Goal: Find specific page/section: Find specific page/section

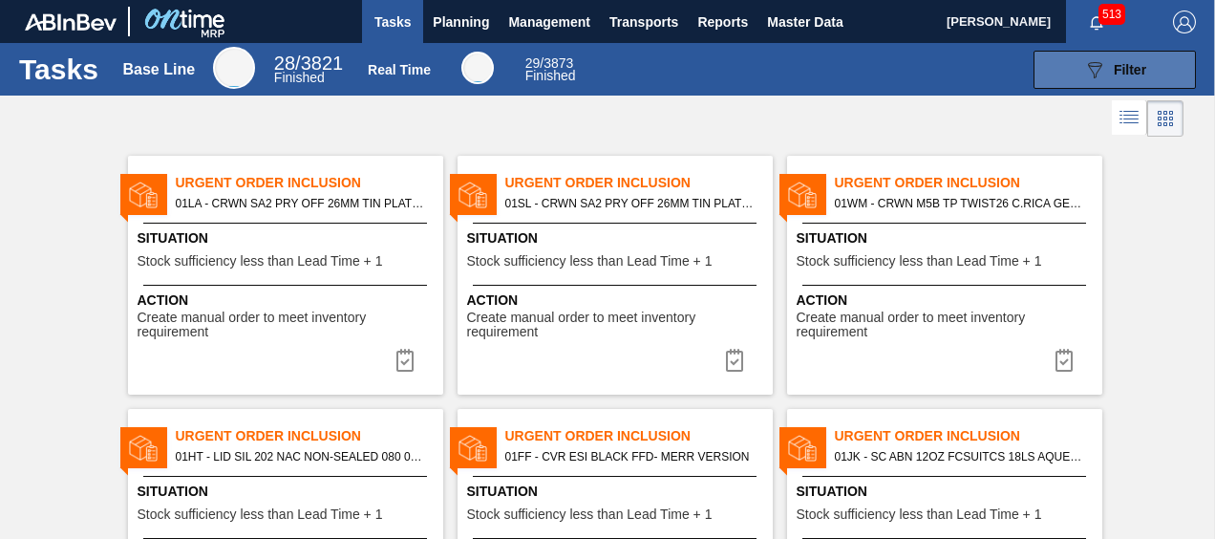
click at [1135, 62] on span "Filter" at bounding box center [1129, 69] width 32 height 15
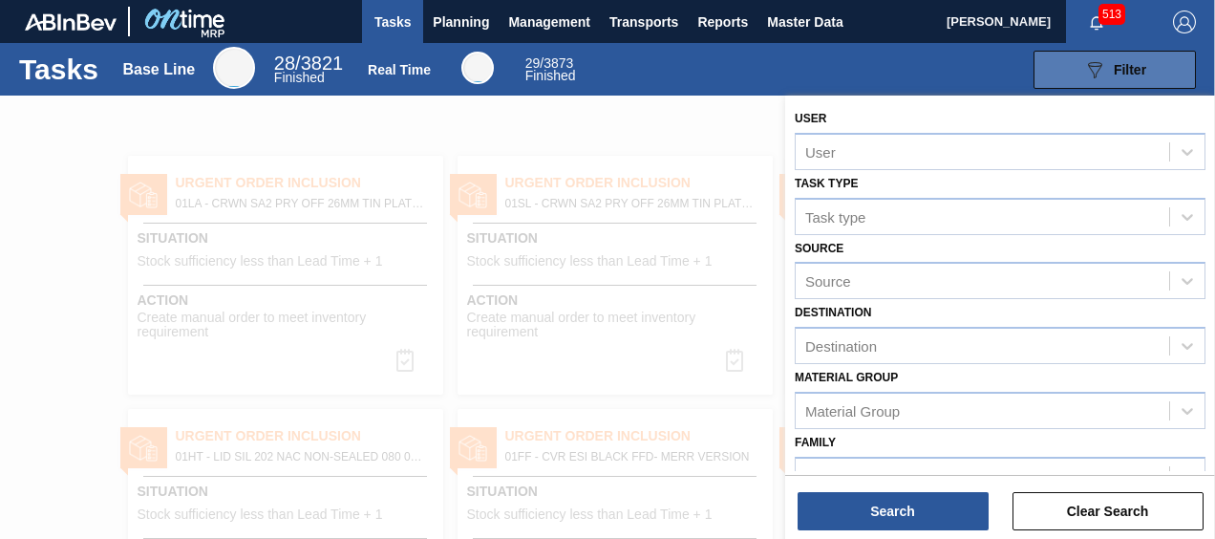
click at [1114, 62] on span "Filter" at bounding box center [1129, 69] width 32 height 15
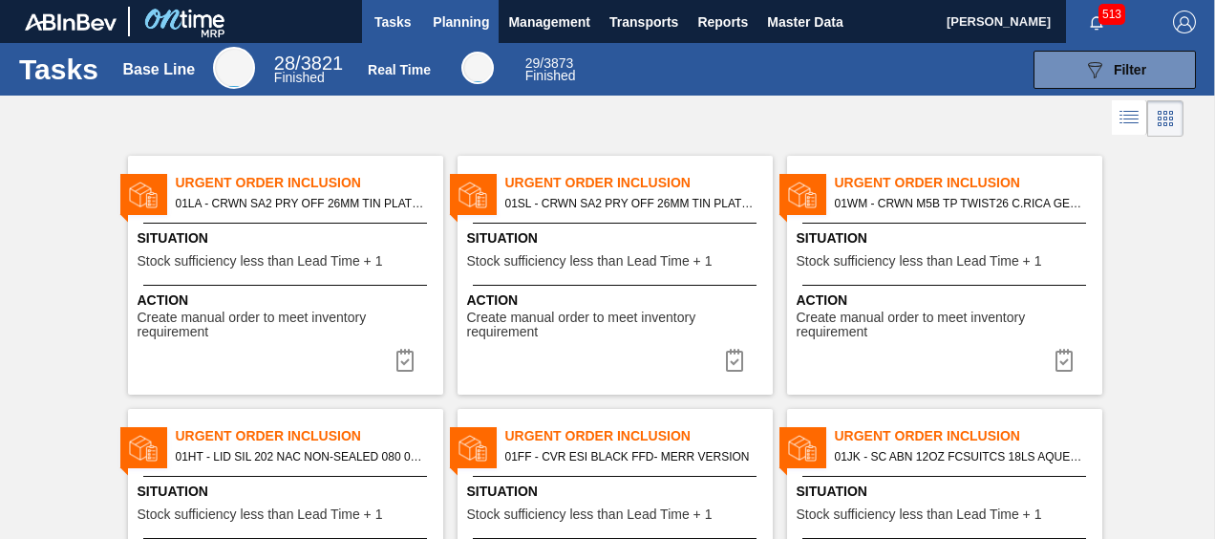
click at [454, 31] on span "Planning" at bounding box center [461, 22] width 56 height 23
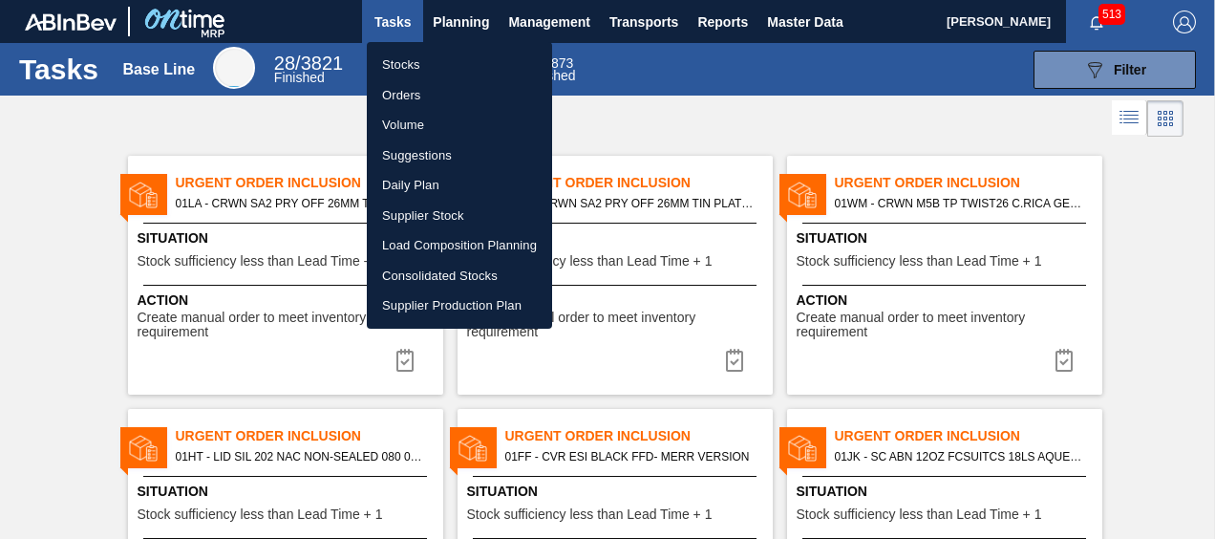
click at [467, 27] on div at bounding box center [607, 269] width 1215 height 539
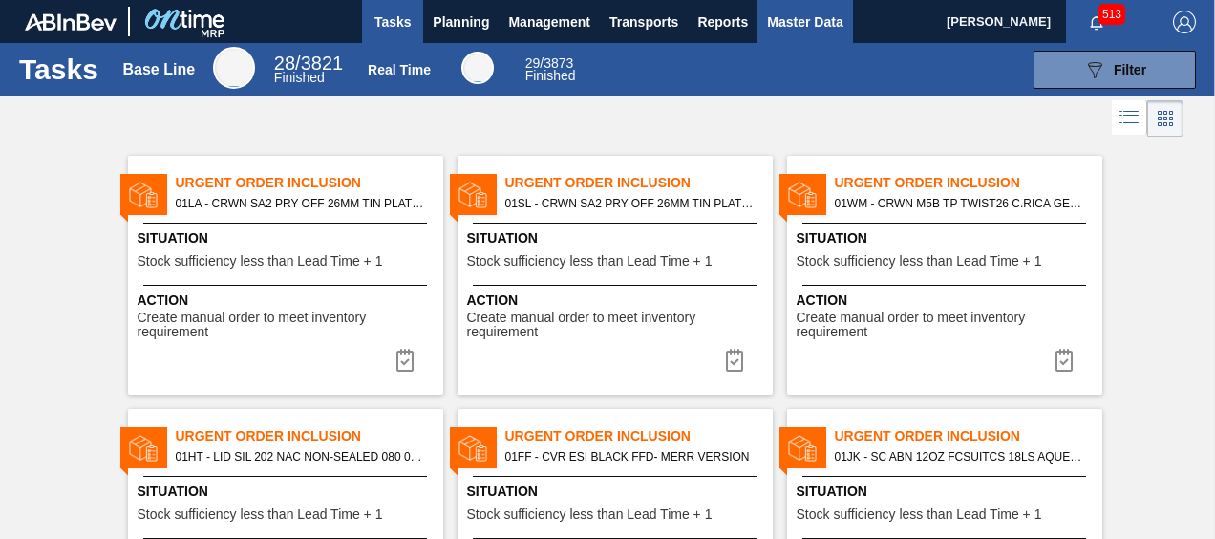
click at [792, 28] on span "Master Data" at bounding box center [804, 22] width 75 height 23
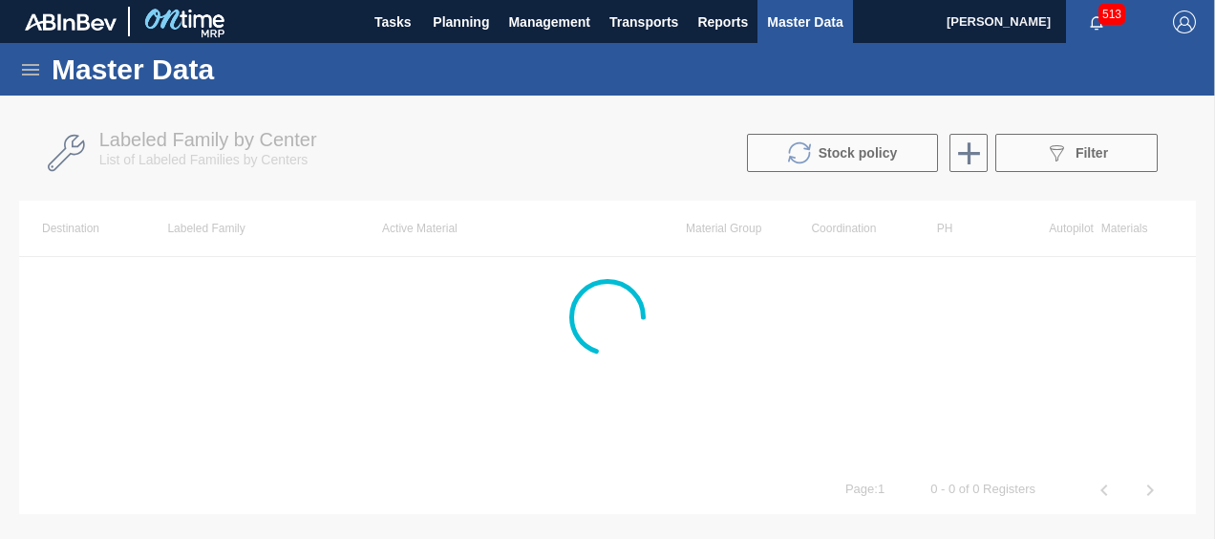
click at [29, 71] on icon at bounding box center [30, 69] width 23 height 23
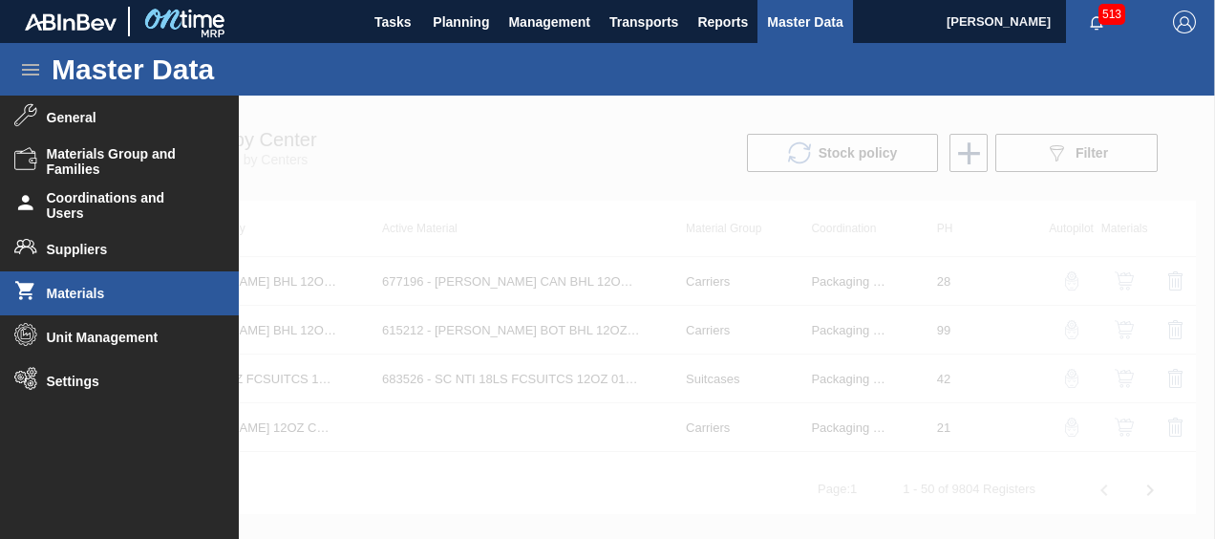
click at [131, 292] on span "Materials" at bounding box center [126, 293] width 158 height 15
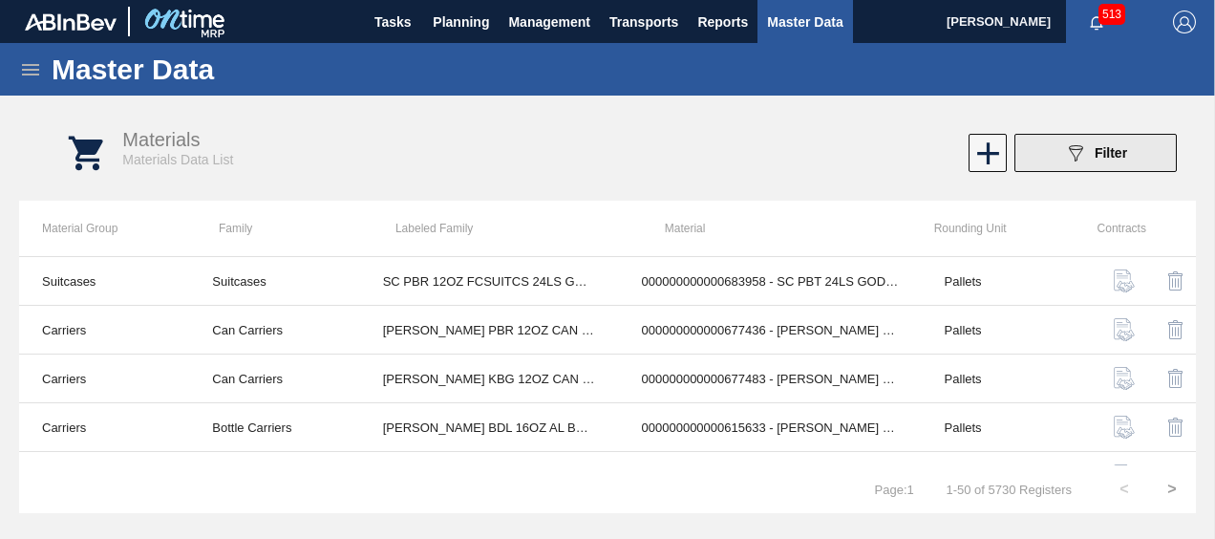
click at [1083, 143] on icon "089F7B8B-B2A5-4AFE-B5C0-19BA573D28AC" at bounding box center [1075, 152] width 23 height 23
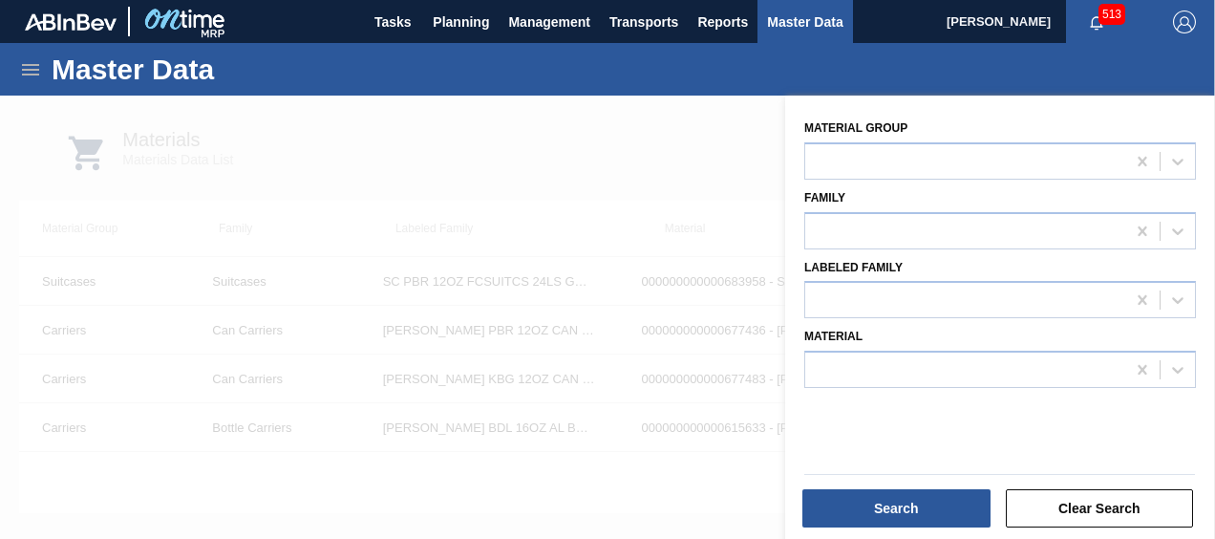
click at [886, 215] on div at bounding box center [999, 230] width 391 height 37
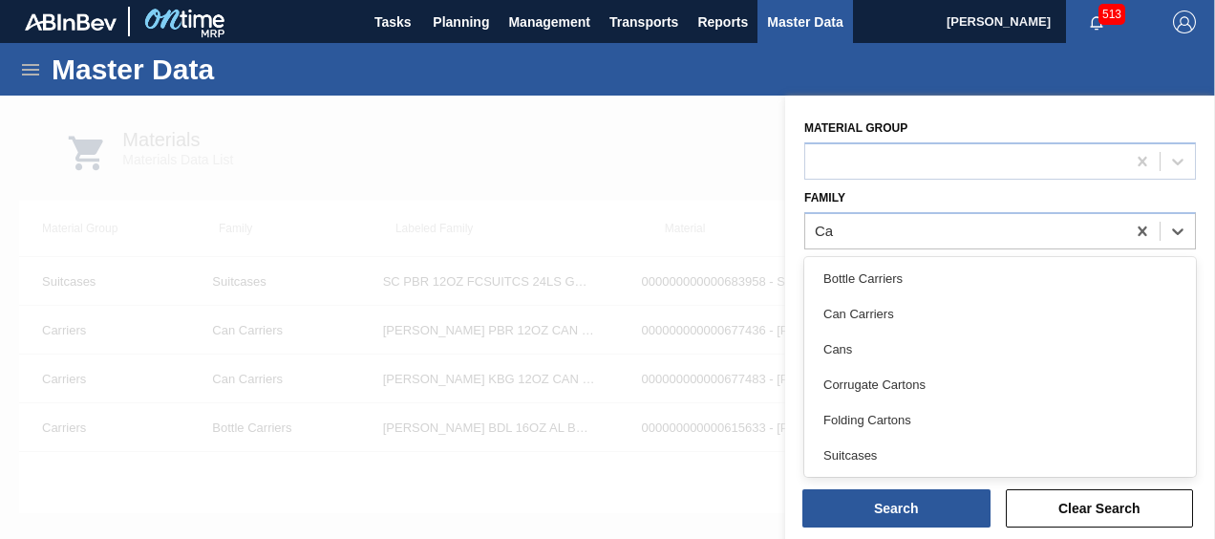
type input "C"
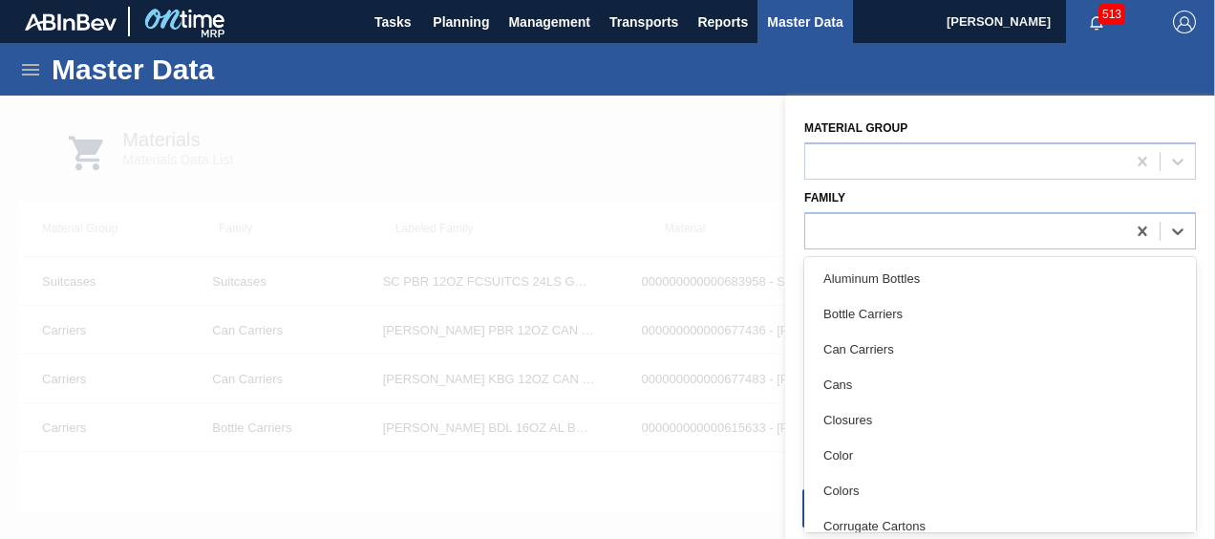
type input "C"
type input "b"
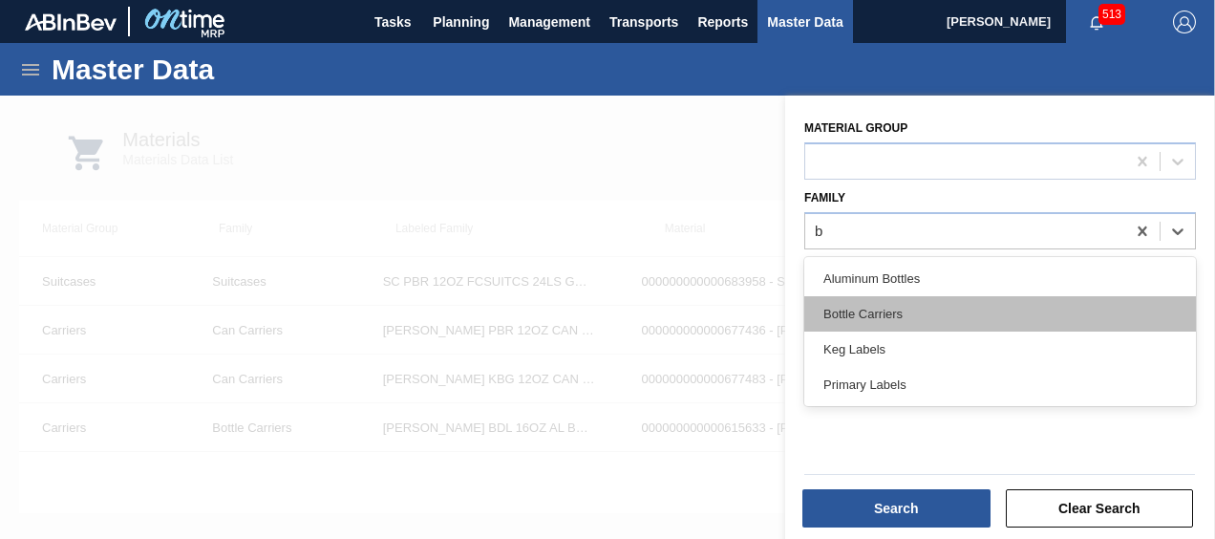
click at [875, 313] on div "Bottle Carriers" at bounding box center [999, 313] width 391 height 35
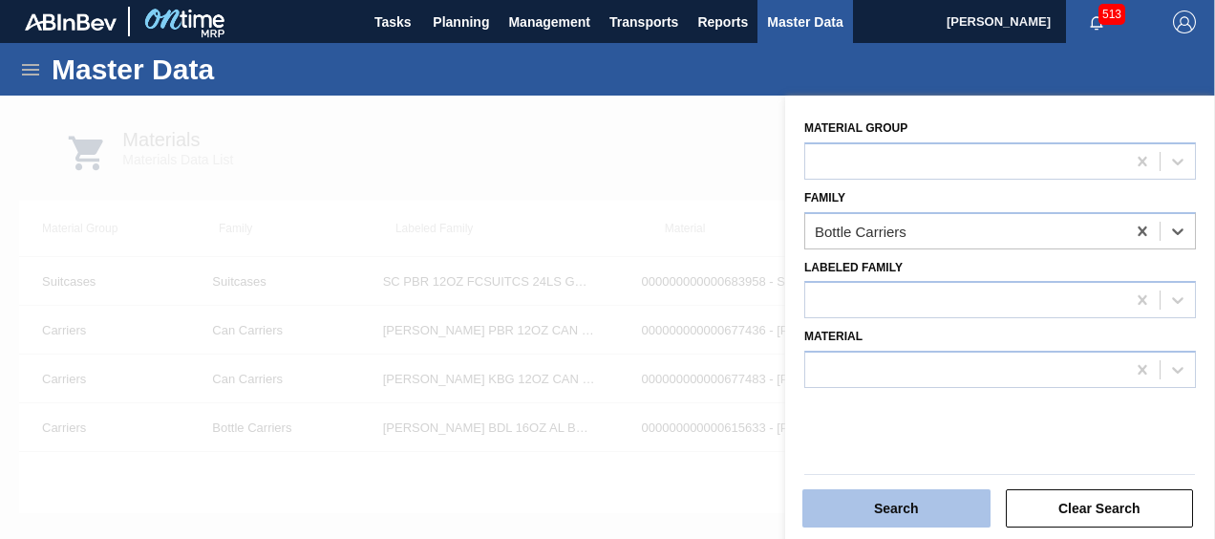
click at [874, 510] on button "Search" at bounding box center [896, 508] width 188 height 38
